Goal: Check status: Check status

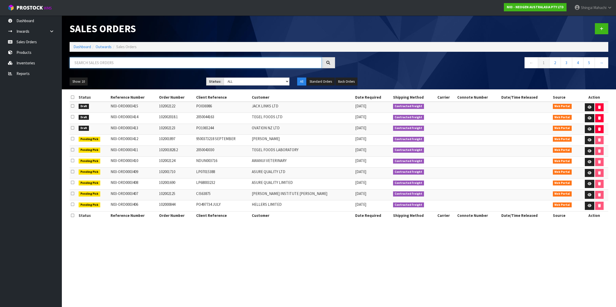
drag, startPoint x: 0, startPoint y: 0, endPoint x: 91, endPoint y: 61, distance: 109.3
click at [91, 61] on input "text" at bounding box center [196, 62] width 252 height 11
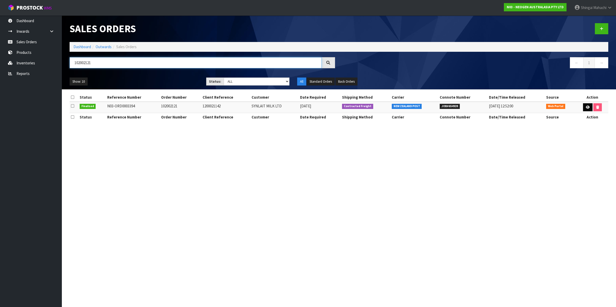
type input "102002121"
click at [586, 108] on icon at bounding box center [588, 107] width 4 height 3
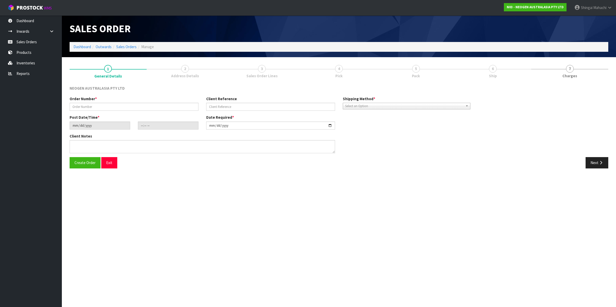
type input "102002121"
type input "1200021142"
type input "[DATE]"
type input "10:41:00.000"
type input "[DATE]"
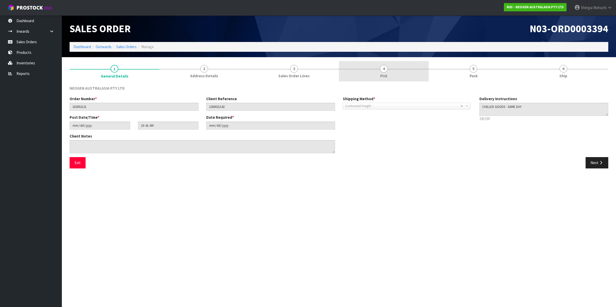
click at [383, 69] on span "4" at bounding box center [384, 69] width 8 height 8
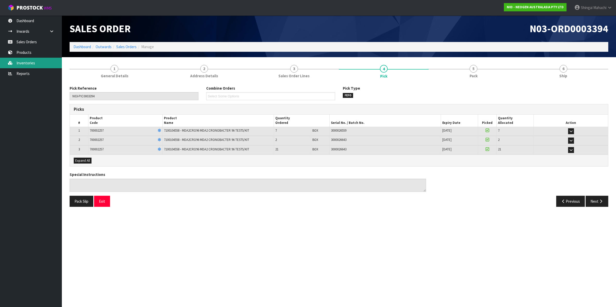
click at [22, 61] on link "Inventories" at bounding box center [31, 63] width 62 height 11
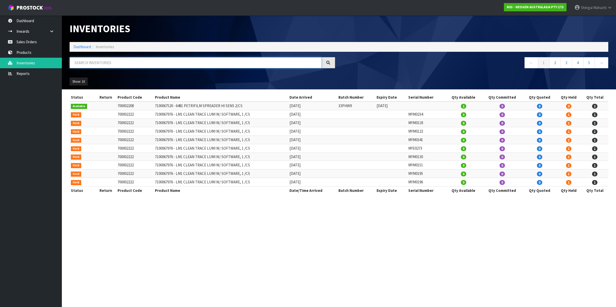
click at [86, 61] on input "text" at bounding box center [196, 62] width 252 height 11
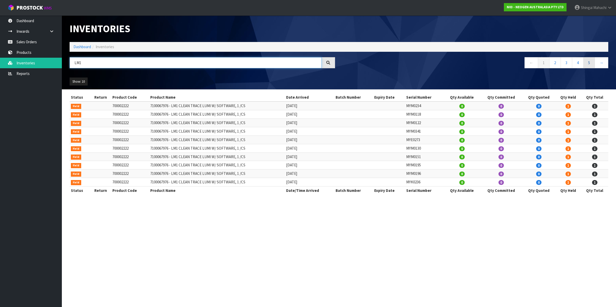
type input "LM1"
click at [589, 62] on link "5" at bounding box center [589, 62] width 12 height 11
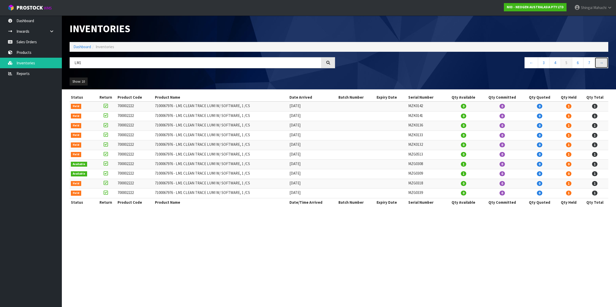
click at [603, 62] on link "→" at bounding box center [602, 62] width 14 height 11
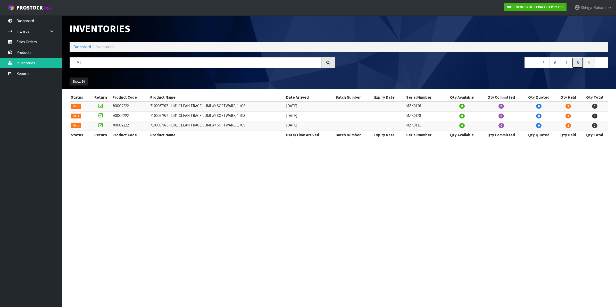
click at [575, 61] on link "8" at bounding box center [578, 62] width 12 height 11
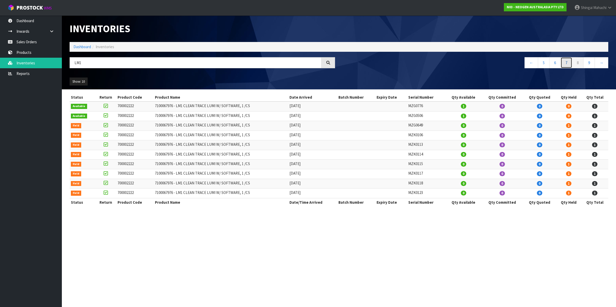
click at [566, 63] on link "7" at bounding box center [567, 62] width 12 height 11
click at [556, 63] on link "6" at bounding box center [555, 62] width 12 height 11
click at [544, 63] on link "4" at bounding box center [544, 62] width 12 height 11
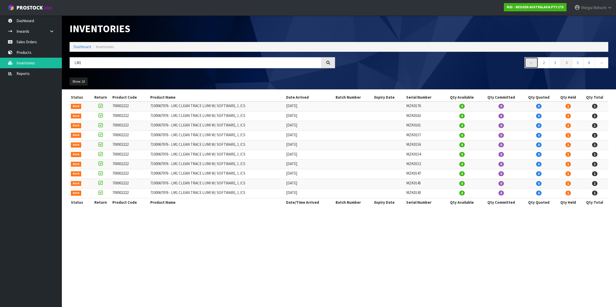
click at [531, 63] on link "←" at bounding box center [532, 62] width 14 height 11
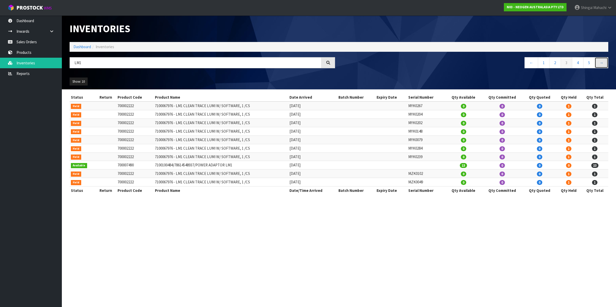
click at [601, 61] on link "→" at bounding box center [602, 62] width 14 height 11
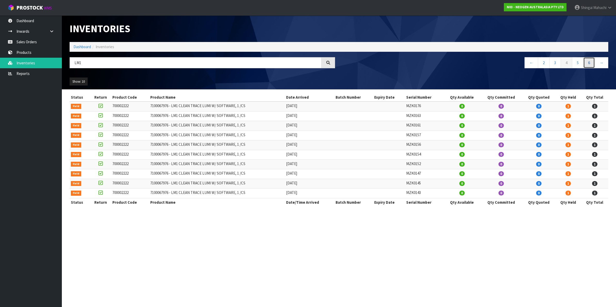
click at [587, 62] on link "6" at bounding box center [589, 62] width 12 height 11
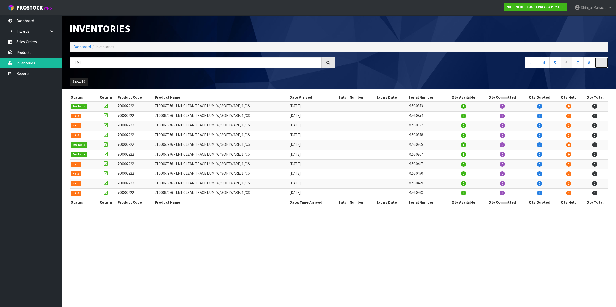
click at [604, 63] on link "→" at bounding box center [602, 62] width 14 height 11
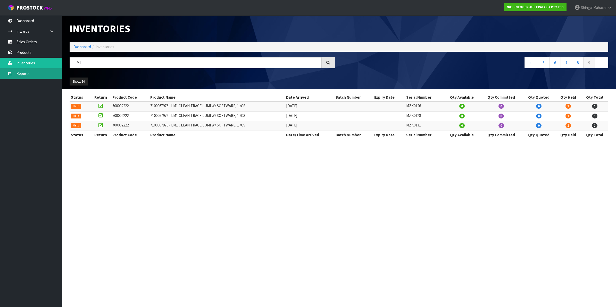
click at [24, 73] on link "Reports" at bounding box center [31, 73] width 62 height 11
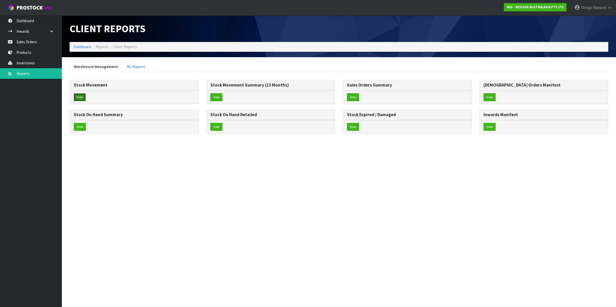
click at [82, 96] on button "View" at bounding box center [80, 97] width 12 height 8
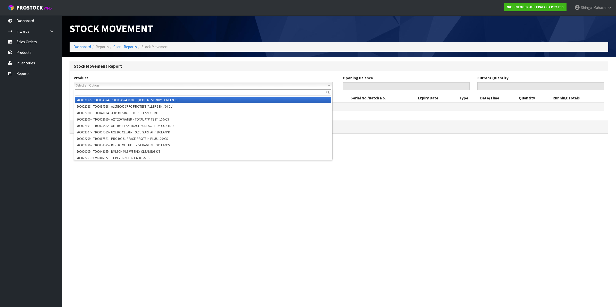
click at [92, 84] on span "Select an Option" at bounding box center [201, 85] width 250 height 6
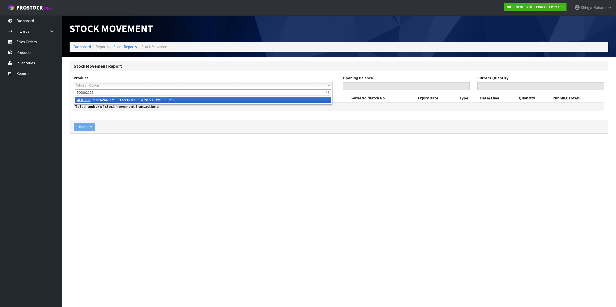
type input "700002222"
click at [142, 99] on li "700002222 - 7100067976 - LM1 CLEAN TRACE LUMI W/ SOFTWARE, 1 /CS" at bounding box center [203, 100] width 256 height 6
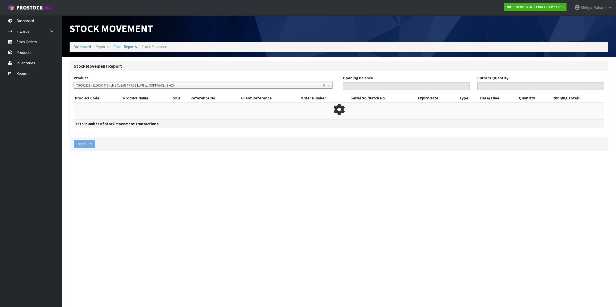
type input "0"
type input "82"
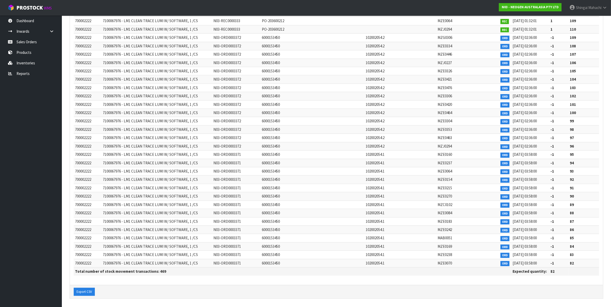
scroll to position [3787, 0]
click at [26, 43] on link "Sales Orders" at bounding box center [31, 42] width 62 height 11
